Goal: Task Accomplishment & Management: Manage account settings

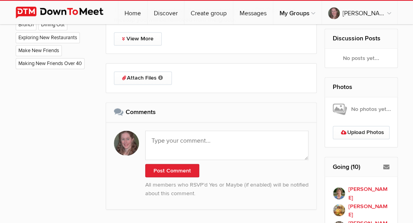
scroll to position [462, 0]
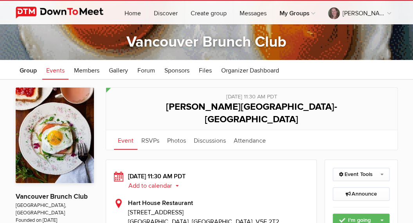
scroll to position [13, 0]
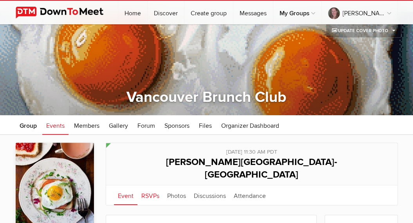
click at [148, 185] on link "RSVPs" at bounding box center [150, 195] width 26 height 20
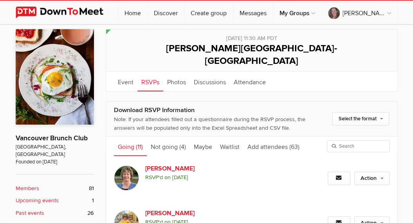
scroll to position [129, 0]
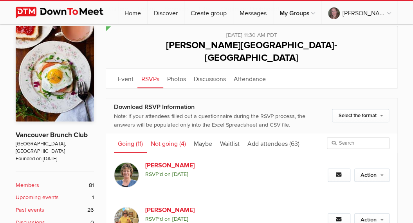
click at [165, 133] on link "Not going (4)" at bounding box center [168, 143] width 43 height 20
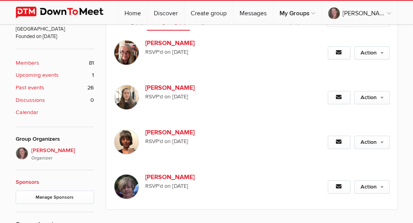
scroll to position [66, 0]
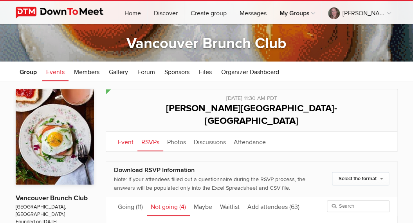
click at [122, 132] on link "Event" at bounding box center [126, 142] width 24 height 20
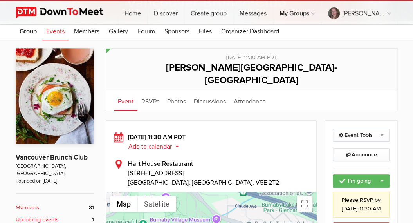
scroll to position [85, 0]
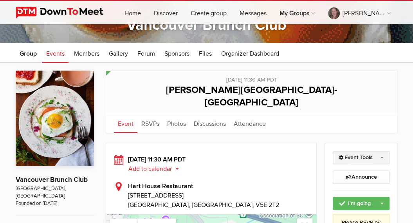
click at [383, 151] on link "Event Tools" at bounding box center [361, 157] width 57 height 13
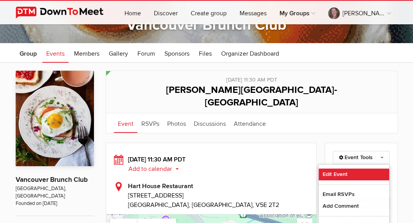
click at [331, 168] on link "Edit Event" at bounding box center [354, 174] width 71 height 12
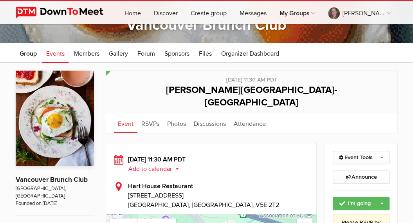
select select "11:30:00"
select select "Canada"
select select "11:30:00"
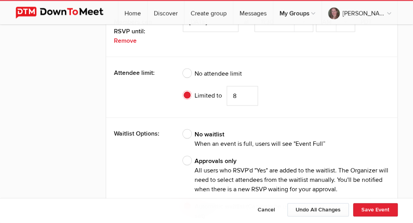
scroll to position [1796, 0]
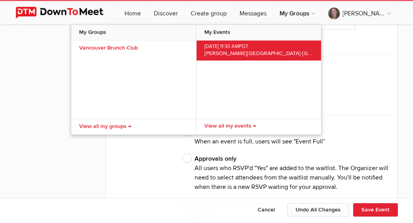
click at [260, 50] on span "[PERSON_NAME][GEOGRAPHIC_DATA]-[GEOGRAPHIC_DATA]" at bounding box center [280, 53] width 152 height 7
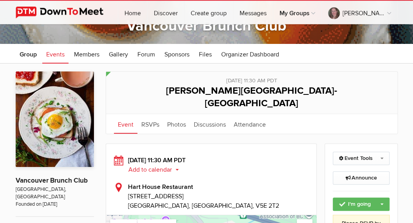
scroll to position [102, 0]
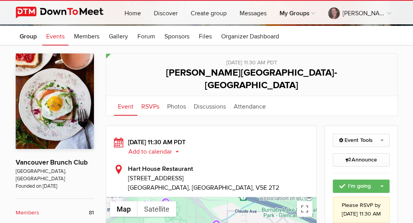
click at [154, 96] on link "RSVPs" at bounding box center [150, 106] width 26 height 20
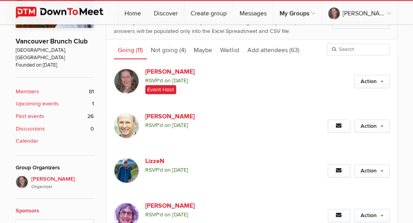
scroll to position [220, 0]
